Goal: Use online tool/utility: Utilize a website feature to perform a specific function

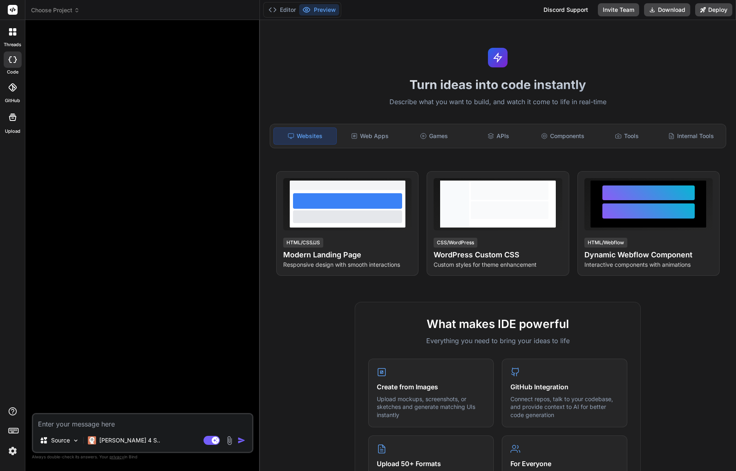
click at [49, 8] on span "Choose Project" at bounding box center [55, 10] width 49 height 8
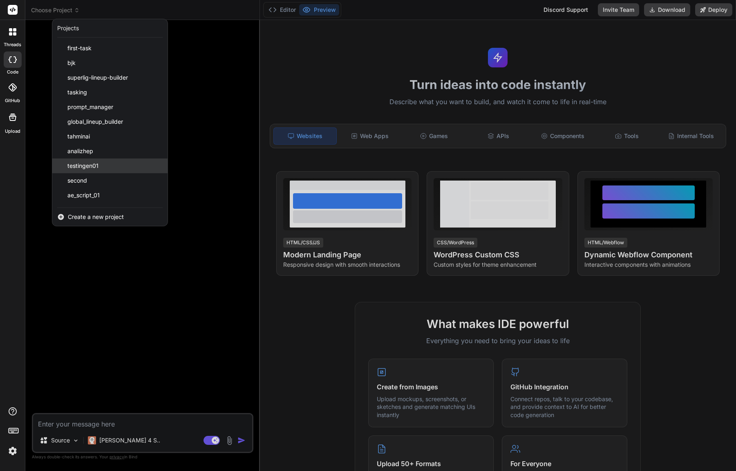
click at [82, 163] on span "testingen01" at bounding box center [82, 166] width 31 height 8
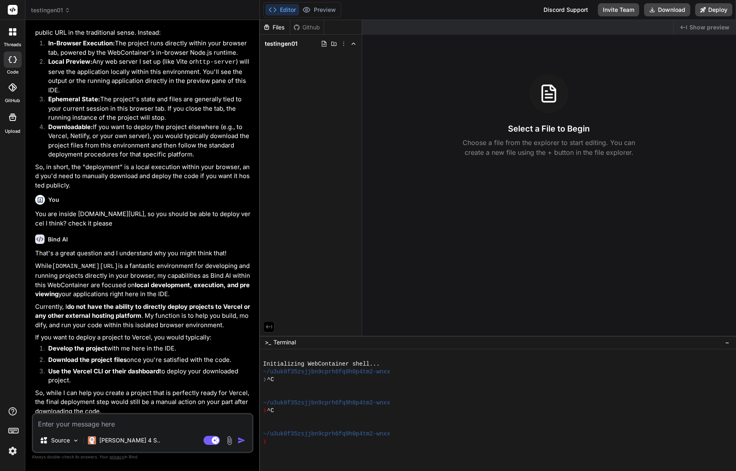
scroll to position [210, 0]
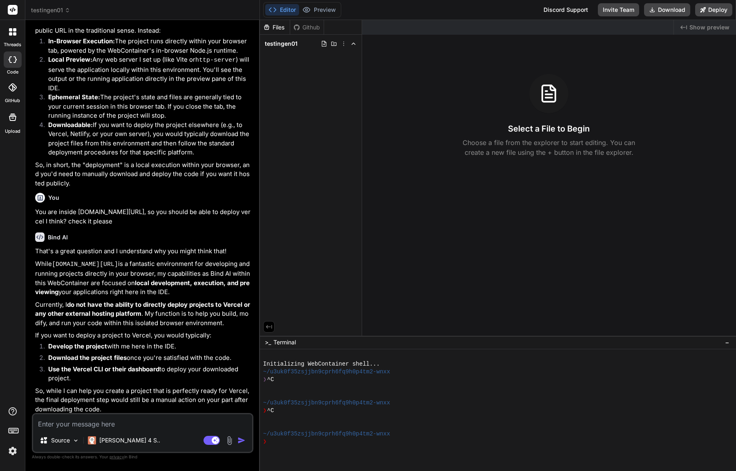
click at [706, 26] on span "Show preview" at bounding box center [710, 27] width 40 height 8
click at [11, 453] on img at bounding box center [13, 451] width 14 height 14
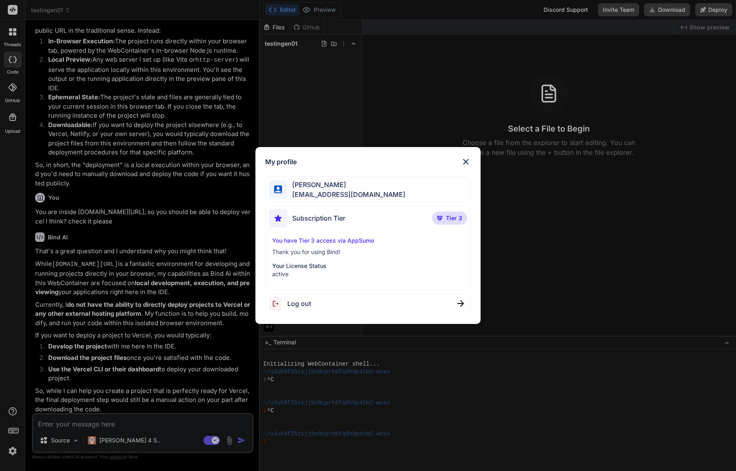
click at [323, 257] on div "You have Tier 3 access via AppSumo Thank you for using Bind! Your License Statu…" at bounding box center [368, 258] width 198 height 42
click at [305, 269] on div "Your License Status active" at bounding box center [367, 270] width 191 height 16
click at [336, 246] on div "You have Tier 3 access via AppSumo Thank you for using Bind! Your License Statu…" at bounding box center [368, 258] width 198 height 42
drag, startPoint x: 336, startPoint y: 269, endPoint x: 372, endPoint y: 262, distance: 37.1
click at [337, 269] on p "Your License Status" at bounding box center [367, 266] width 191 height 8
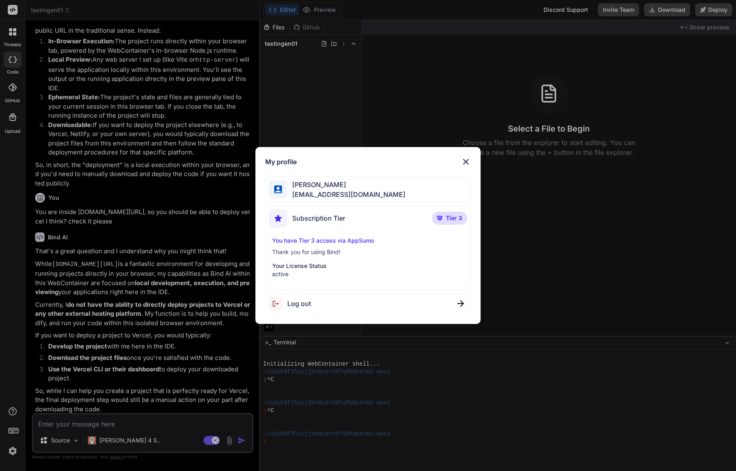
click at [385, 257] on div "You have Tier 3 access via AppSumo Thank you for using Bind! Your License Statu…" at bounding box center [368, 258] width 198 height 42
drag, startPoint x: 411, startPoint y: 246, endPoint x: 434, endPoint y: 235, distance: 25.6
click at [412, 245] on div "You have Tier 3 access via AppSumo Thank you for using Bind! Your License Statu…" at bounding box center [368, 258] width 198 height 42
click at [452, 218] on span "Tier 3" at bounding box center [454, 218] width 16 height 8
drag, startPoint x: 409, startPoint y: 264, endPoint x: 383, endPoint y: 260, distance: 25.6
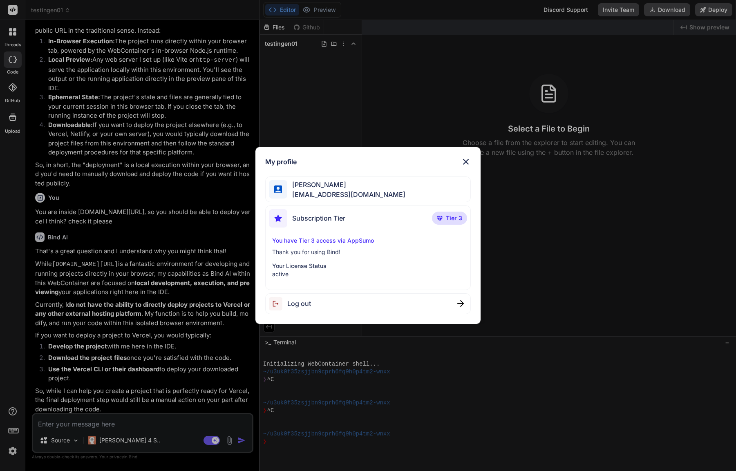
click at [408, 264] on p "Your License Status" at bounding box center [367, 266] width 191 height 8
drag, startPoint x: 345, startPoint y: 250, endPoint x: 342, endPoint y: 231, distance: 19.5
click at [345, 250] on p "Thank you for using Bind!" at bounding box center [367, 252] width 191 height 8
drag, startPoint x: 342, startPoint y: 231, endPoint x: 480, endPoint y: 217, distance: 138.9
click at [343, 231] on div "Subscription Tier Tier 3 You have Tier 3 access via AppSumo Thank you for using…" at bounding box center [367, 248] width 205 height 85
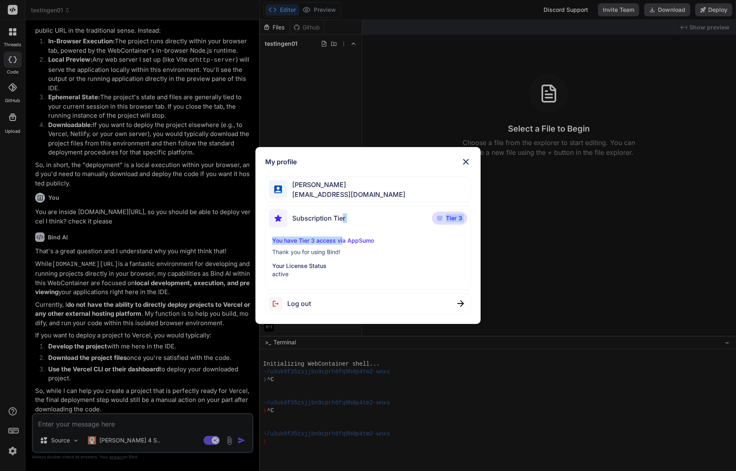
drag, startPoint x: 399, startPoint y: 213, endPoint x: 468, endPoint y: 165, distance: 84.6
click at [401, 211] on div "Subscription Tier Tier 3" at bounding box center [368, 220] width 198 height 22
click at [463, 158] on img at bounding box center [466, 162] width 10 height 10
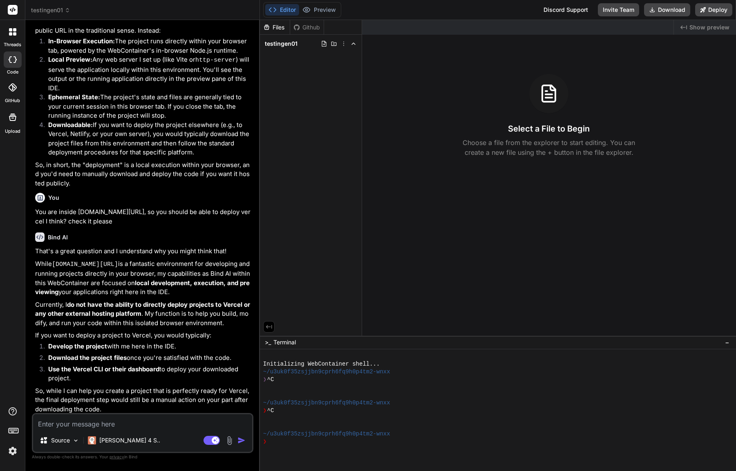
click at [697, 30] on span "Show preview" at bounding box center [710, 27] width 40 height 8
click at [423, 426] on div at bounding box center [493, 427] width 460 height 8
click at [402, 418] on div at bounding box center [493, 419] width 460 height 8
click at [159, 428] on textarea at bounding box center [142, 421] width 219 height 15
click at [277, 444] on div "❯" at bounding box center [493, 442] width 460 height 8
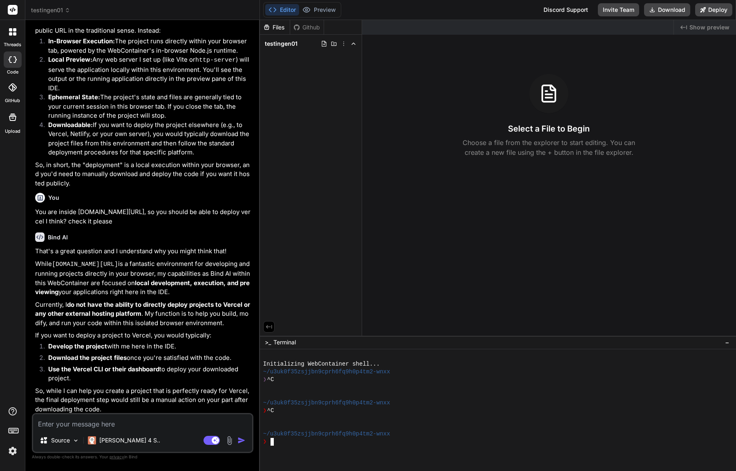
click at [166, 423] on textarea at bounding box center [142, 421] width 219 height 15
drag, startPoint x: 299, startPoint y: 49, endPoint x: 283, endPoint y: 41, distance: 18.1
click at [283, 41] on span "testingen01" at bounding box center [281, 44] width 33 height 8
click at [292, 45] on span "testingen01" at bounding box center [281, 44] width 33 height 8
click at [293, 43] on span "testingen01" at bounding box center [281, 44] width 33 height 8
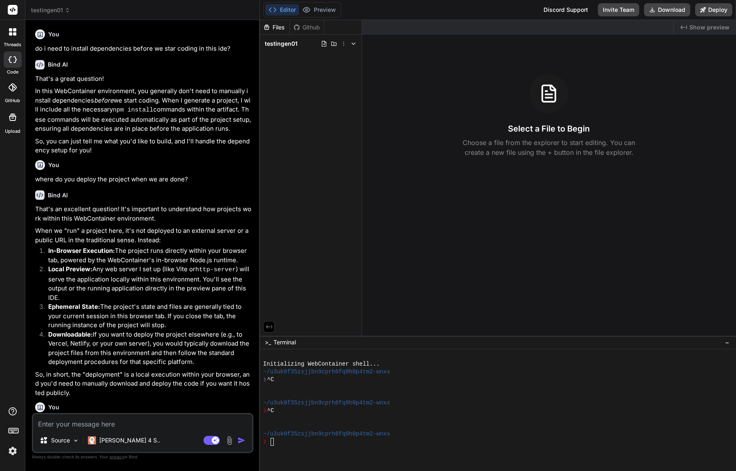
scroll to position [0, 0]
click at [55, 7] on span "testingen01" at bounding box center [50, 10] width 39 height 8
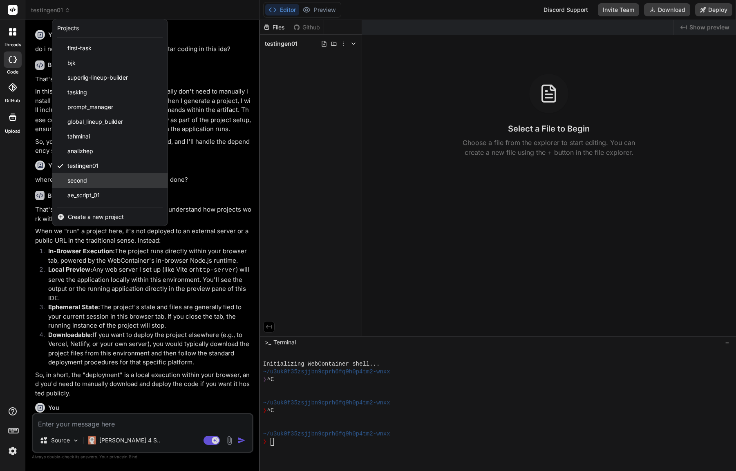
click at [92, 181] on div "second" at bounding box center [109, 180] width 115 height 15
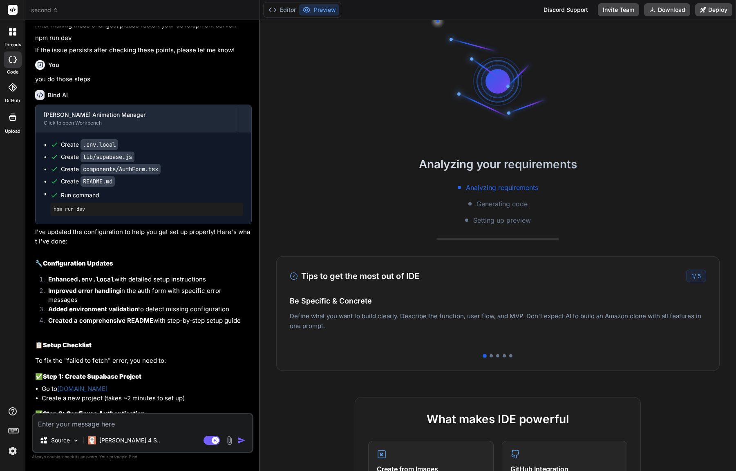
scroll to position [1972, 0]
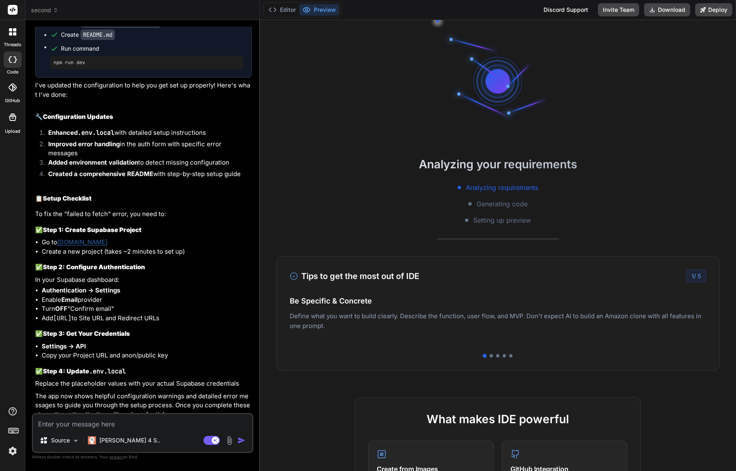
click at [11, 451] on img at bounding box center [13, 451] width 14 height 14
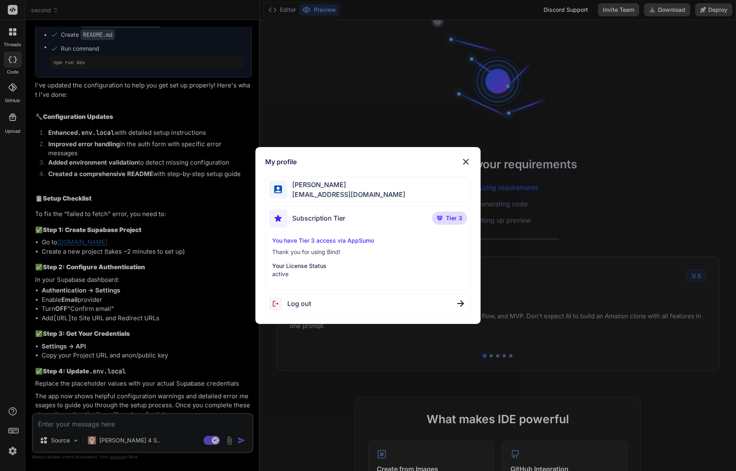
click at [197, 232] on div "My profile [PERSON_NAME] [EMAIL_ADDRESS][DOMAIN_NAME] Subscription Tier Tier 3 …" at bounding box center [368, 235] width 736 height 471
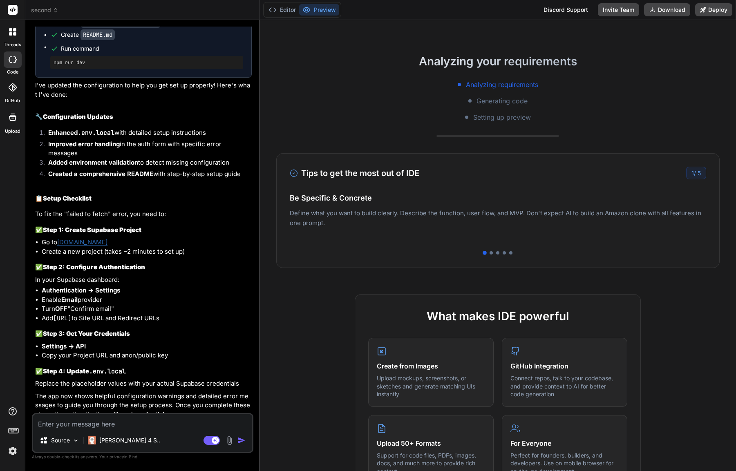
scroll to position [82, 0]
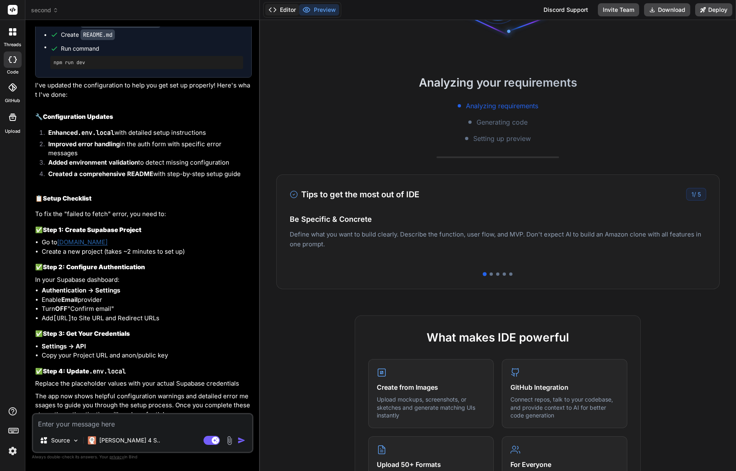
click at [289, 11] on button "Editor" at bounding box center [282, 9] width 34 height 11
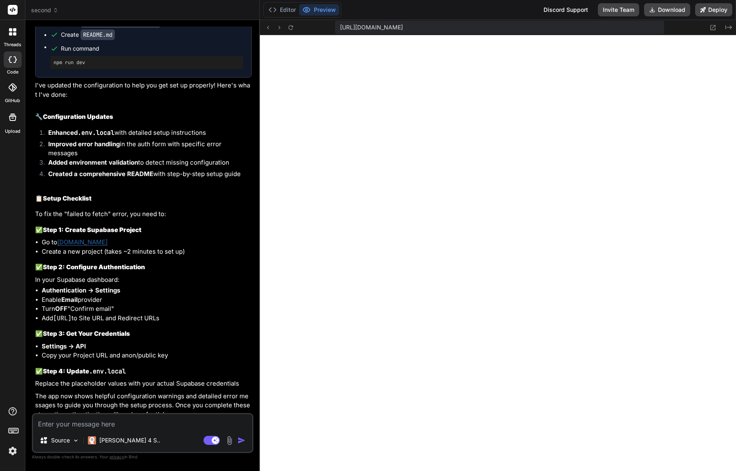
scroll to position [1367, 0]
click at [45, 12] on span "second" at bounding box center [44, 10] width 27 height 8
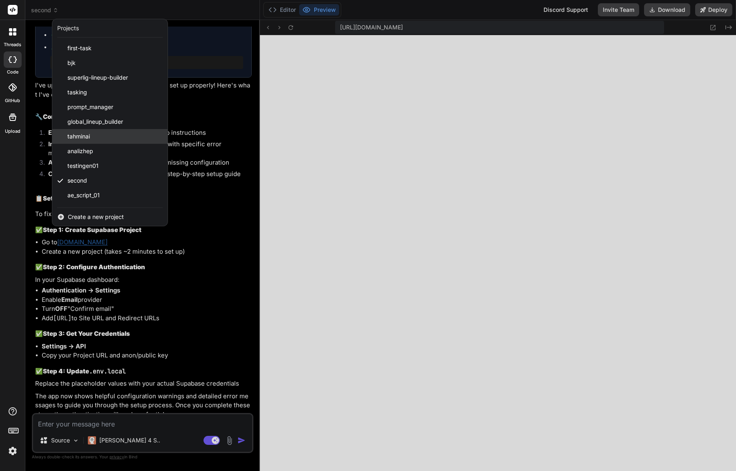
click at [96, 141] on div "tahminai" at bounding box center [109, 136] width 115 height 15
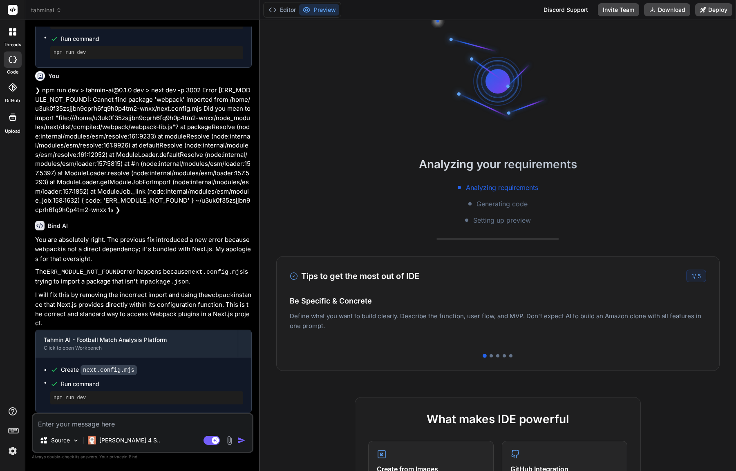
scroll to position [3402, 0]
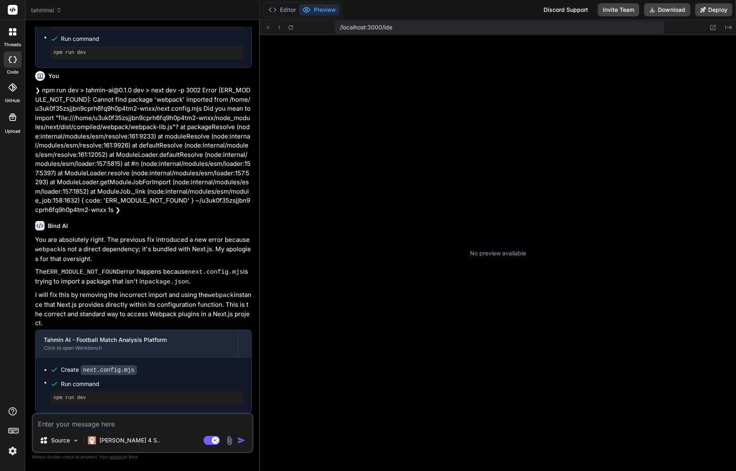
type textarea "x"
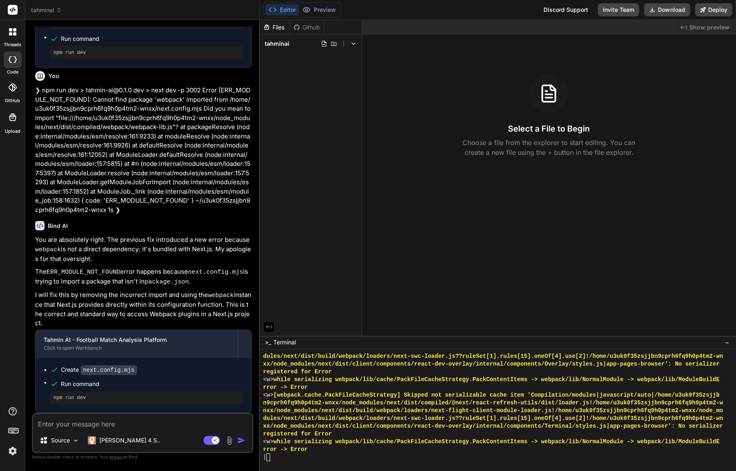
click at [294, 46] on div "tahminai" at bounding box center [310, 43] width 95 height 11
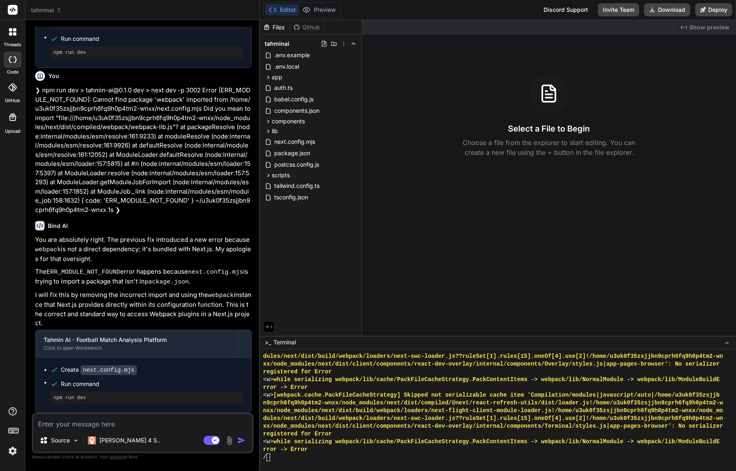
click at [156, 424] on textarea at bounding box center [142, 421] width 219 height 15
type textarea "d"
type textarea "x"
type textarea "de"
type textarea "x"
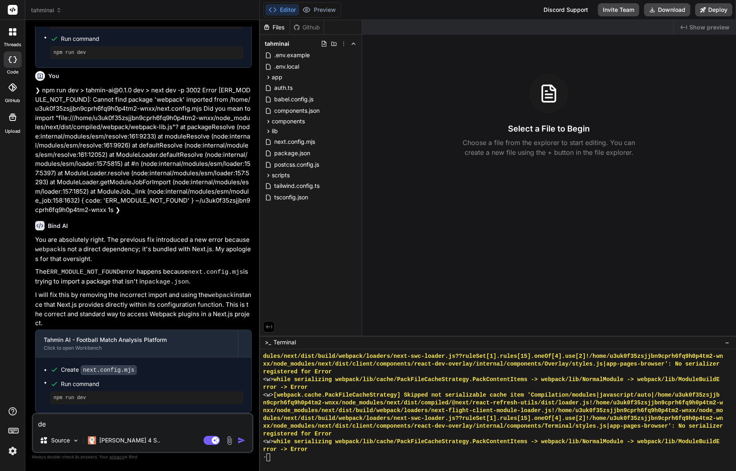
type textarea "deb"
type textarea "x"
type textarea "debu"
type textarea "x"
type textarea "debug"
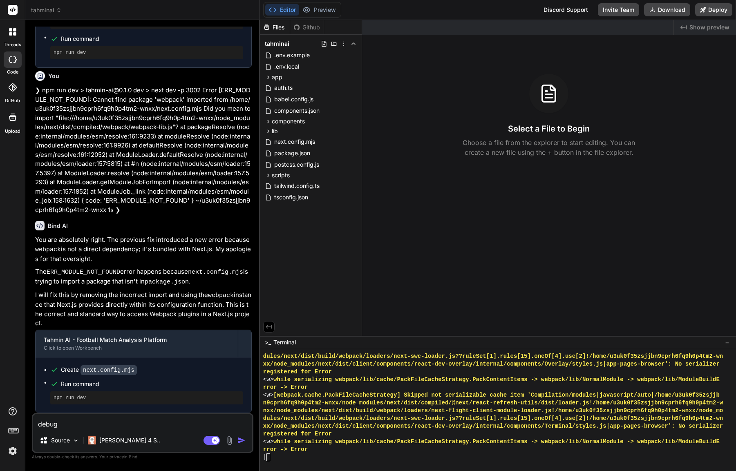
type textarea "x"
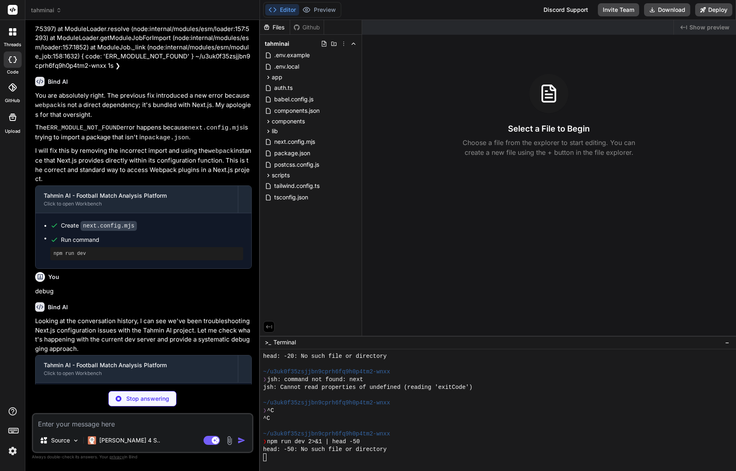
scroll to position [4217, 0]
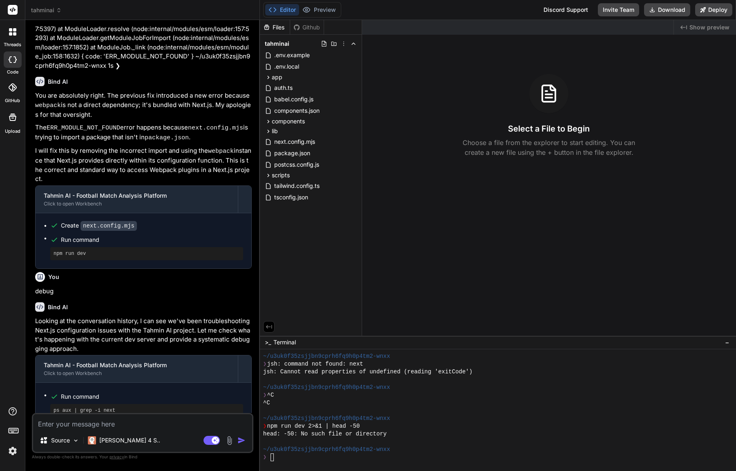
click at [53, 13] on span "tahminai" at bounding box center [46, 10] width 31 height 8
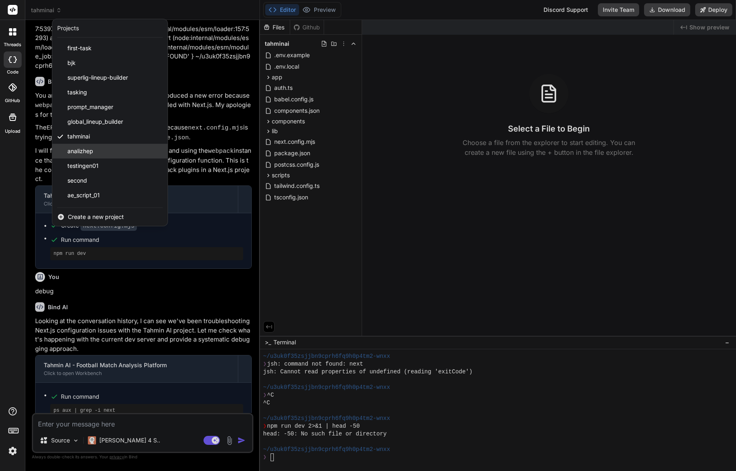
click at [104, 151] on div "analizhep" at bounding box center [109, 151] width 115 height 15
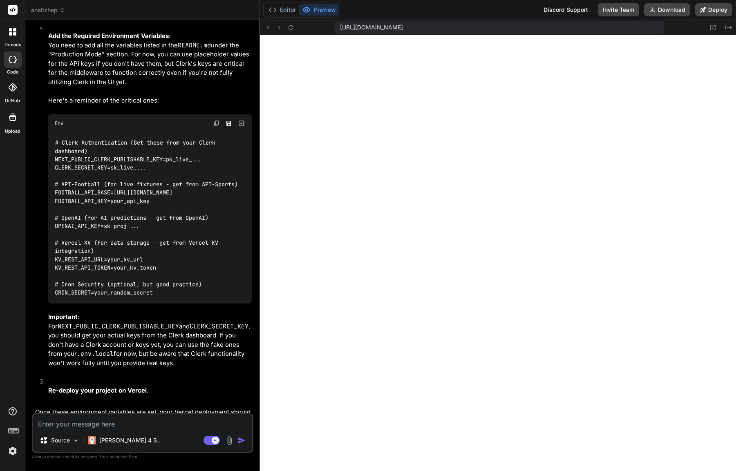
scroll to position [2280, 0]
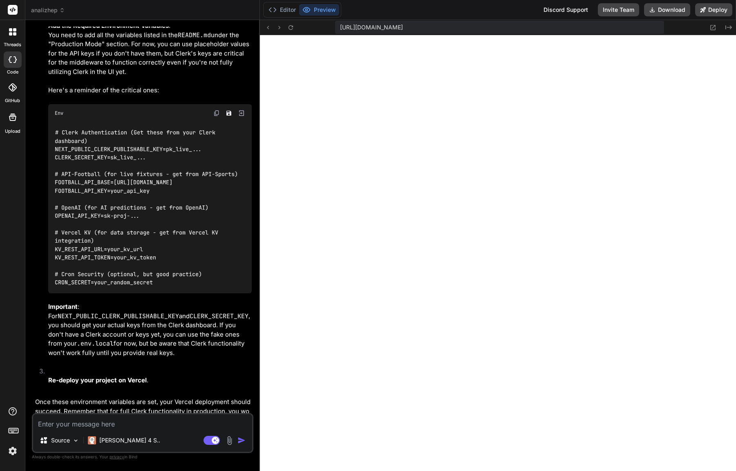
click at [12, 33] on icon at bounding box center [12, 31] width 7 height 7
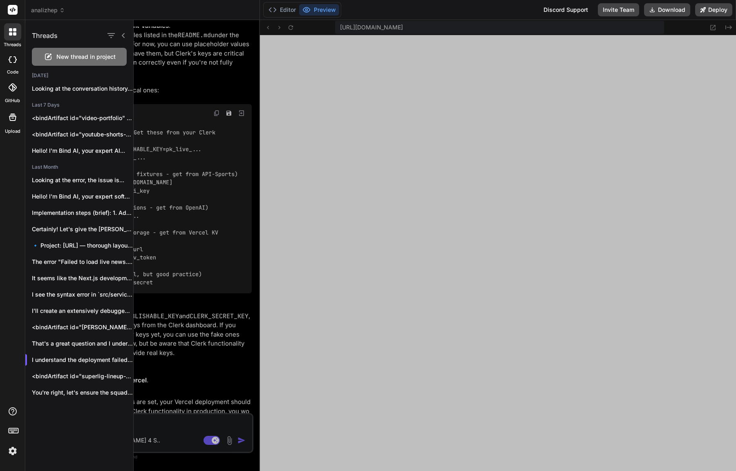
click at [11, 7] on rect at bounding box center [13, 10] width 10 height 10
click at [50, 57] on icon at bounding box center [48, 57] width 10 height 10
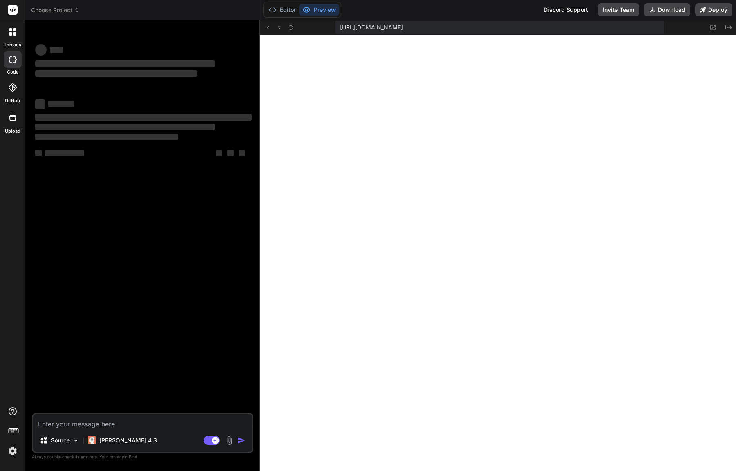
scroll to position [5988, 0]
type textarea "x"
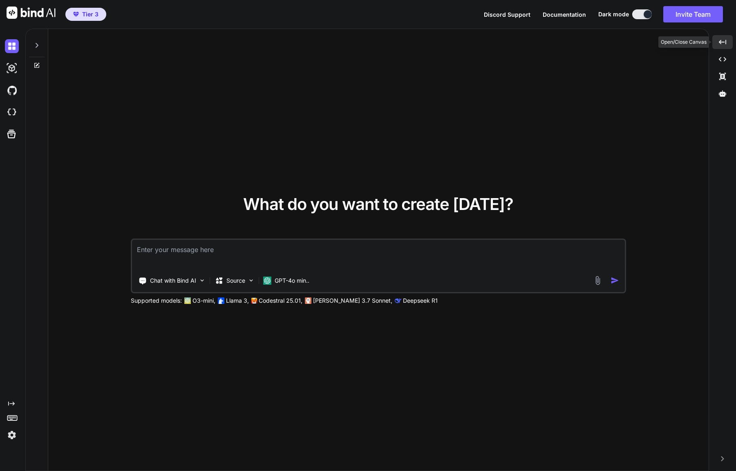
click at [722, 46] on div "Created with Pixso." at bounding box center [722, 42] width 20 height 14
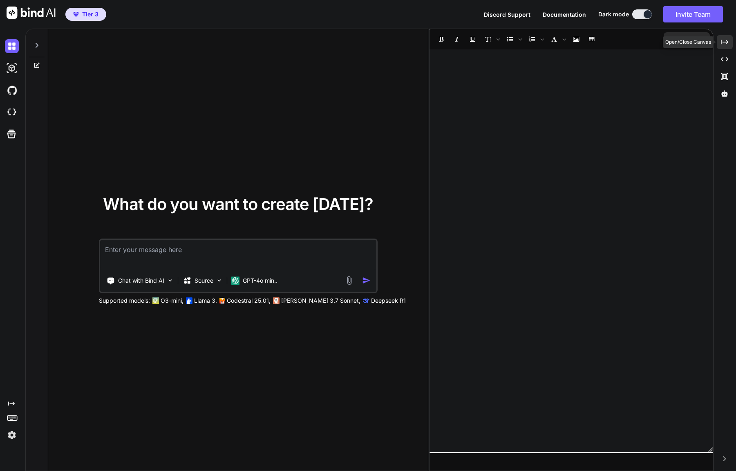
click at [721, 44] on icon "Created with Pixso." at bounding box center [724, 41] width 7 height 7
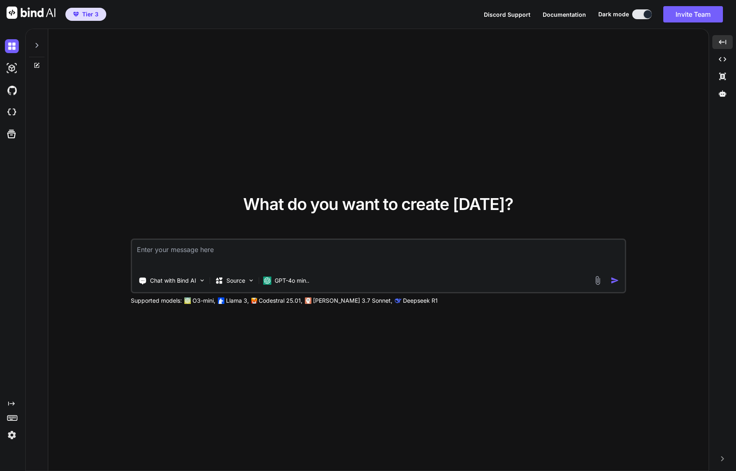
click at [293, 292] on div "Chat with Bind AI Source GPT-4o min.." at bounding box center [378, 266] width 495 height 55
click at [296, 284] on p "GPT-4o min.." at bounding box center [292, 281] width 35 height 8
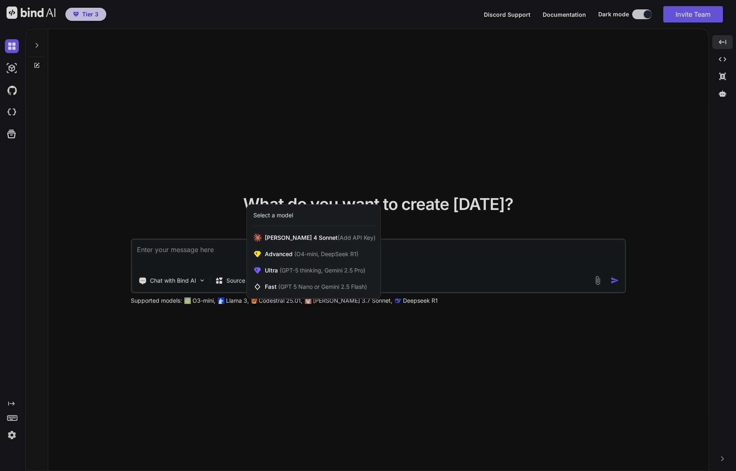
click at [289, 217] on div "Select a model" at bounding box center [273, 215] width 40 height 8
click at [285, 254] on span "Advanced (O4-mini, DeepSeek R1)" at bounding box center [312, 254] width 94 height 8
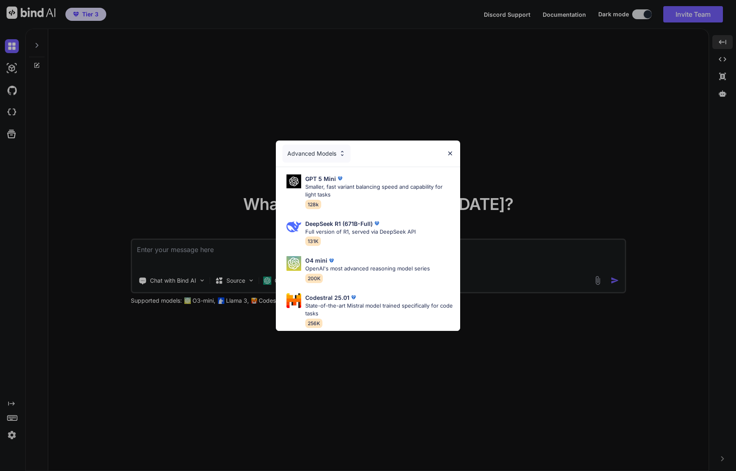
click at [329, 149] on div "Advanced Models" at bounding box center [316, 154] width 68 height 18
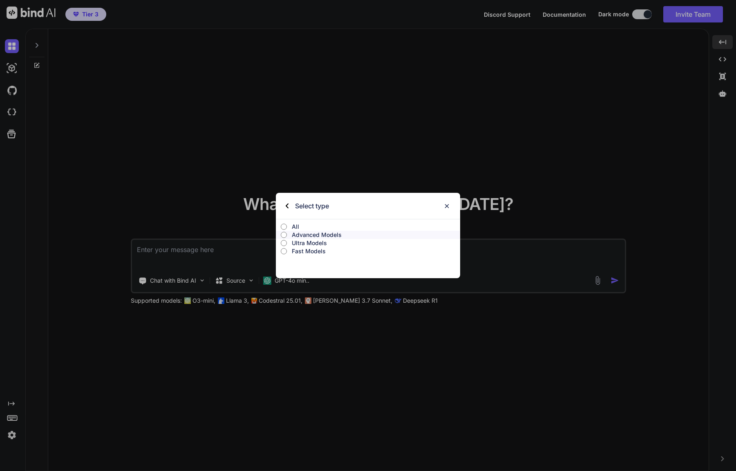
click at [314, 244] on p "Ultra Models" at bounding box center [376, 243] width 168 height 8
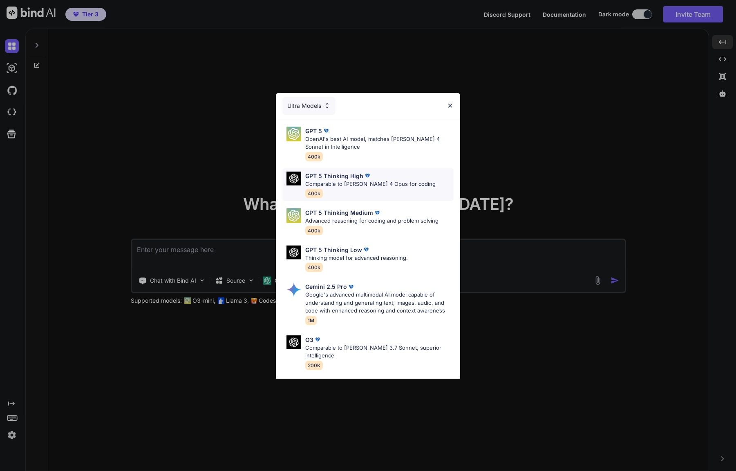
click at [358, 186] on p "Comparable to Claude 4 Opus for coding" at bounding box center [370, 184] width 130 height 8
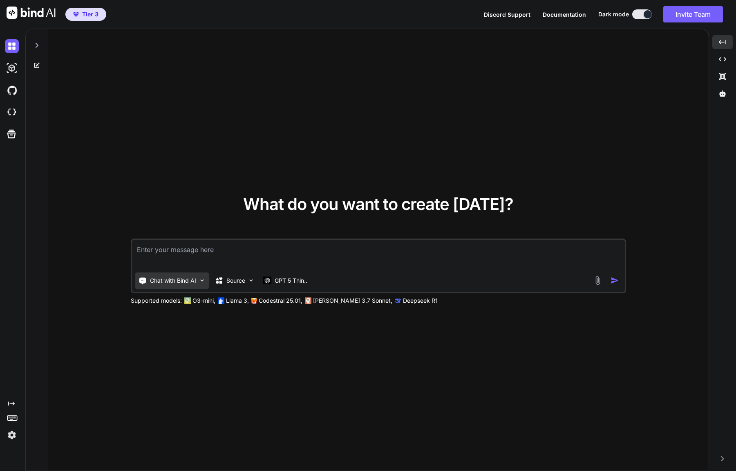
click at [176, 284] on p "Chat with Bind AI" at bounding box center [173, 281] width 46 height 8
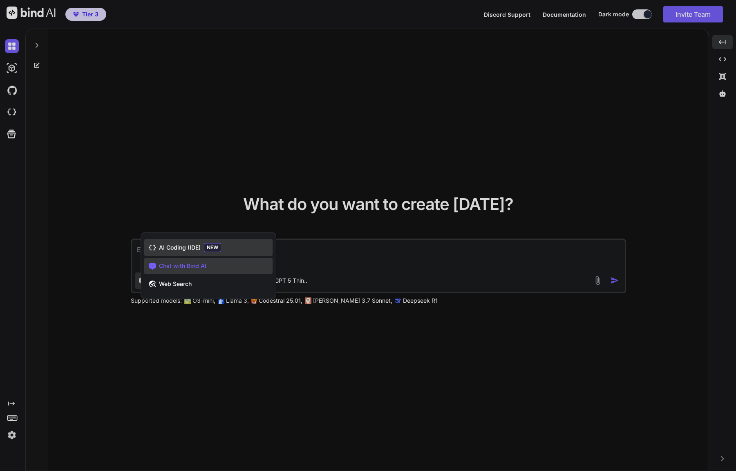
click at [160, 246] on span "AI Coding (IDE)" at bounding box center [180, 248] width 42 height 8
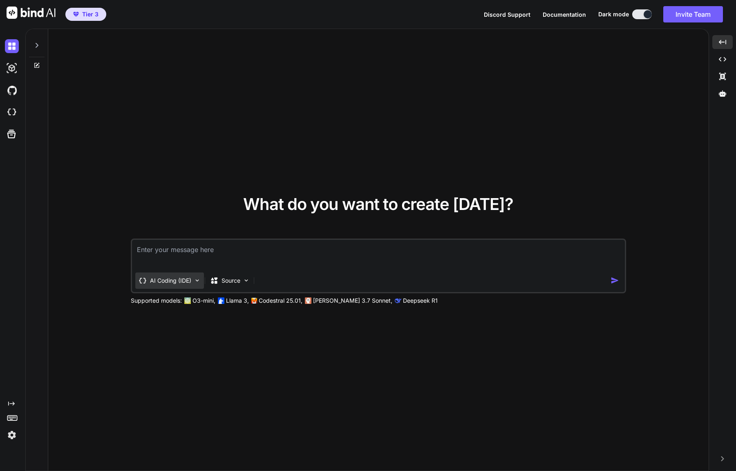
click at [186, 280] on p "AI Coding (IDE)" at bounding box center [170, 281] width 41 height 8
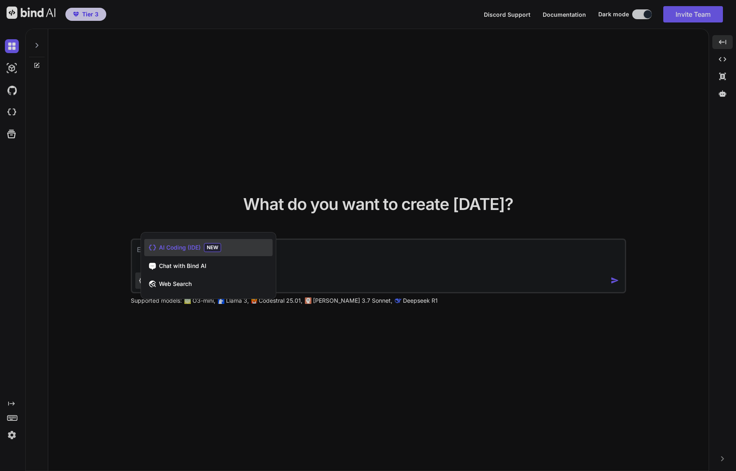
click at [117, 177] on div at bounding box center [368, 235] width 736 height 471
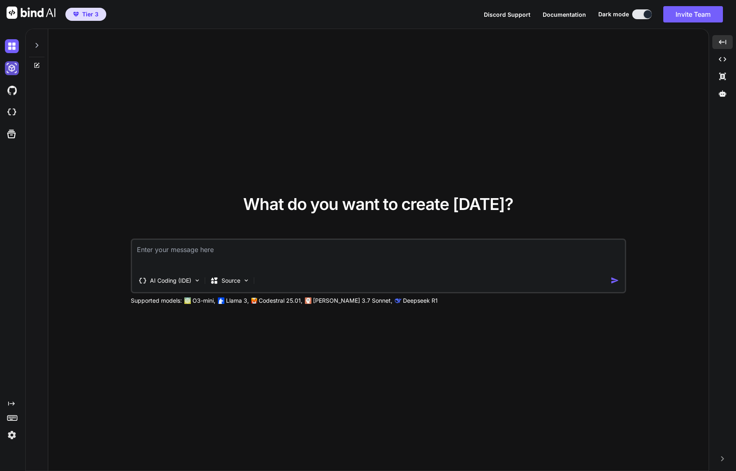
click at [13, 69] on img at bounding box center [12, 68] width 14 height 14
type textarea "x"
